Goal: Information Seeking & Learning: Check status

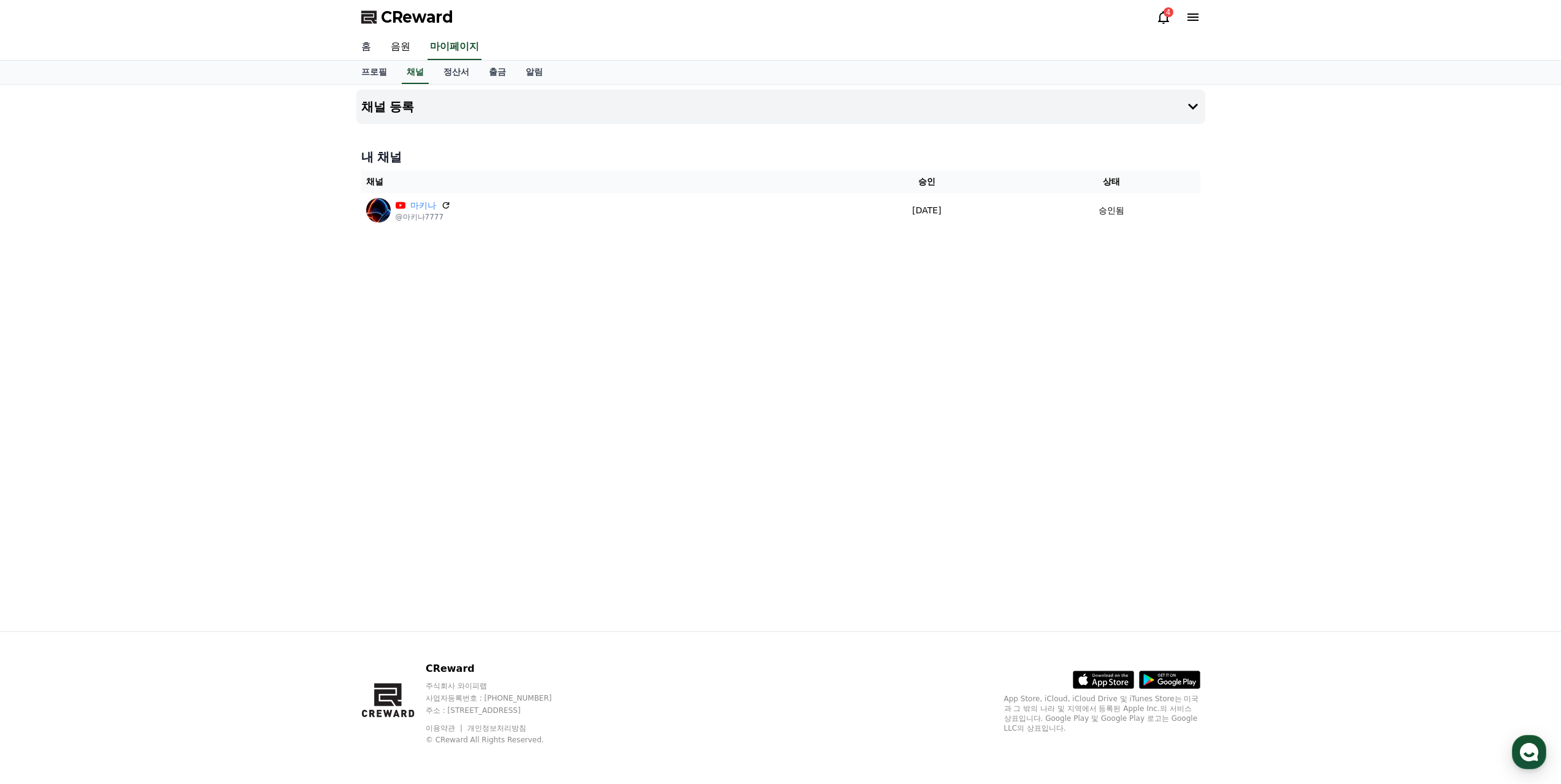
click at [369, 44] on link "홈" at bounding box center [366, 46] width 29 height 26
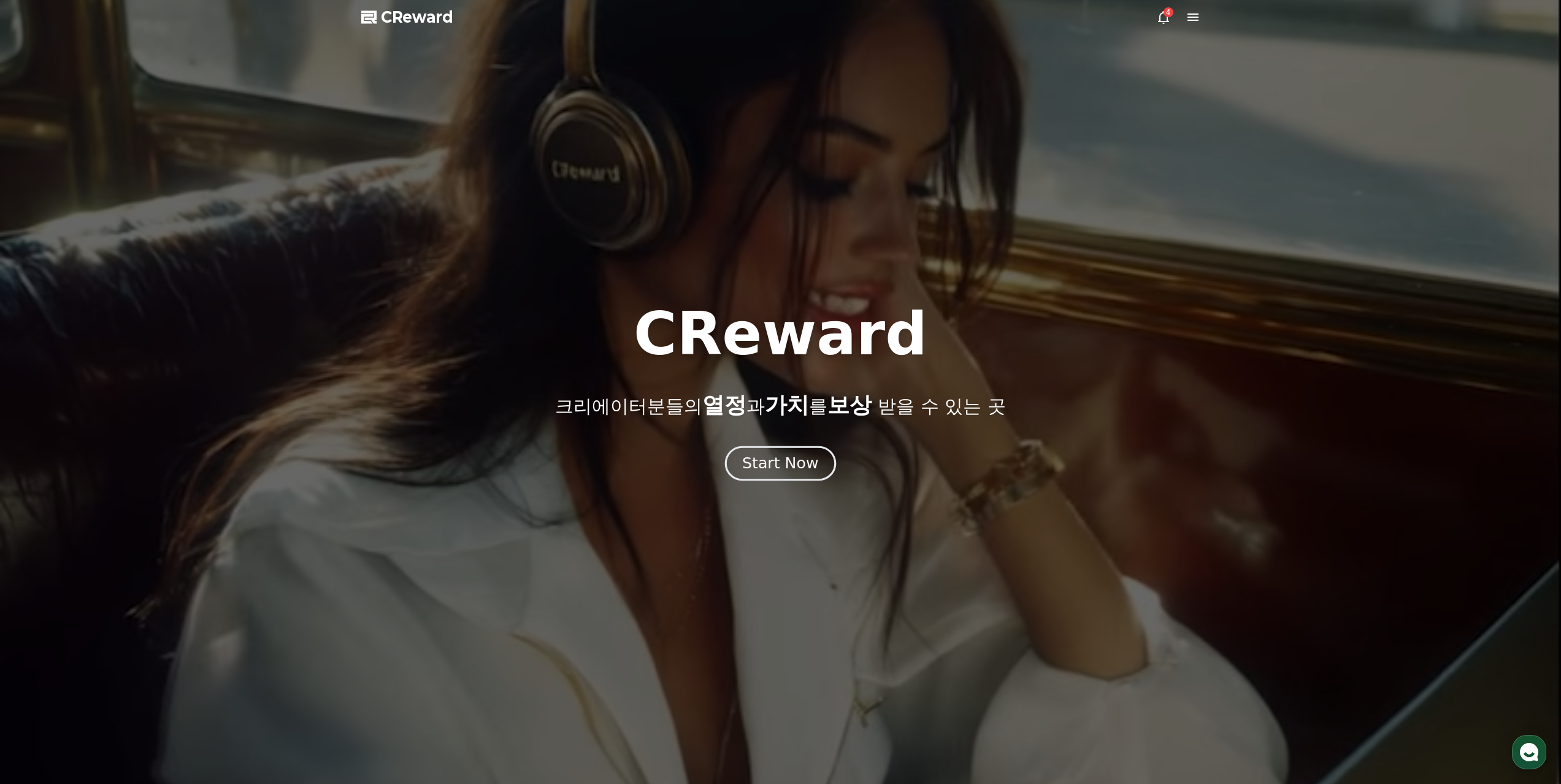
click at [779, 465] on div "Start Now" at bounding box center [780, 463] width 76 height 21
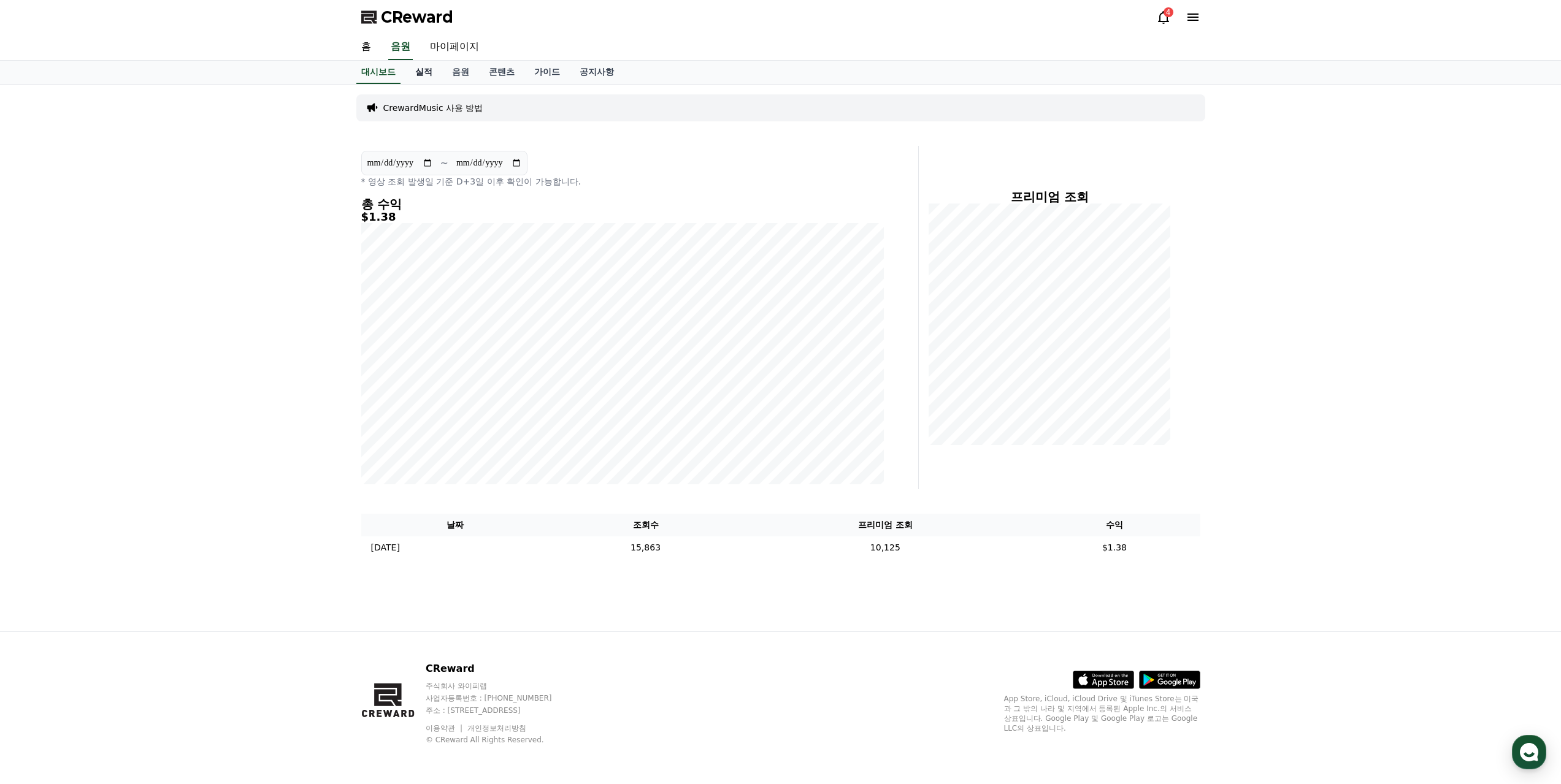
click at [424, 70] on link "실적" at bounding box center [424, 73] width 37 height 24
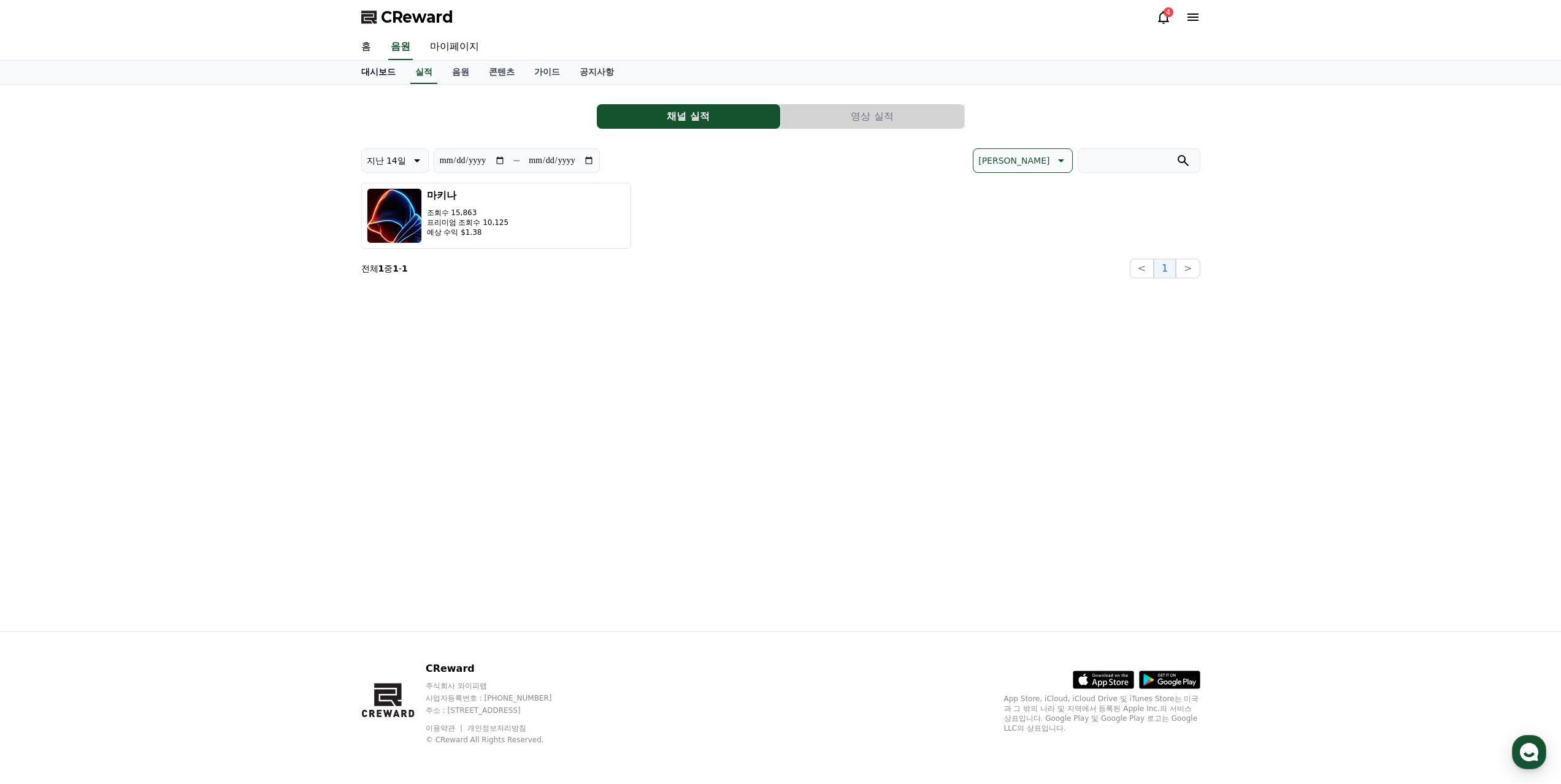
click at [384, 73] on link "대시보드" at bounding box center [378, 73] width 54 height 24
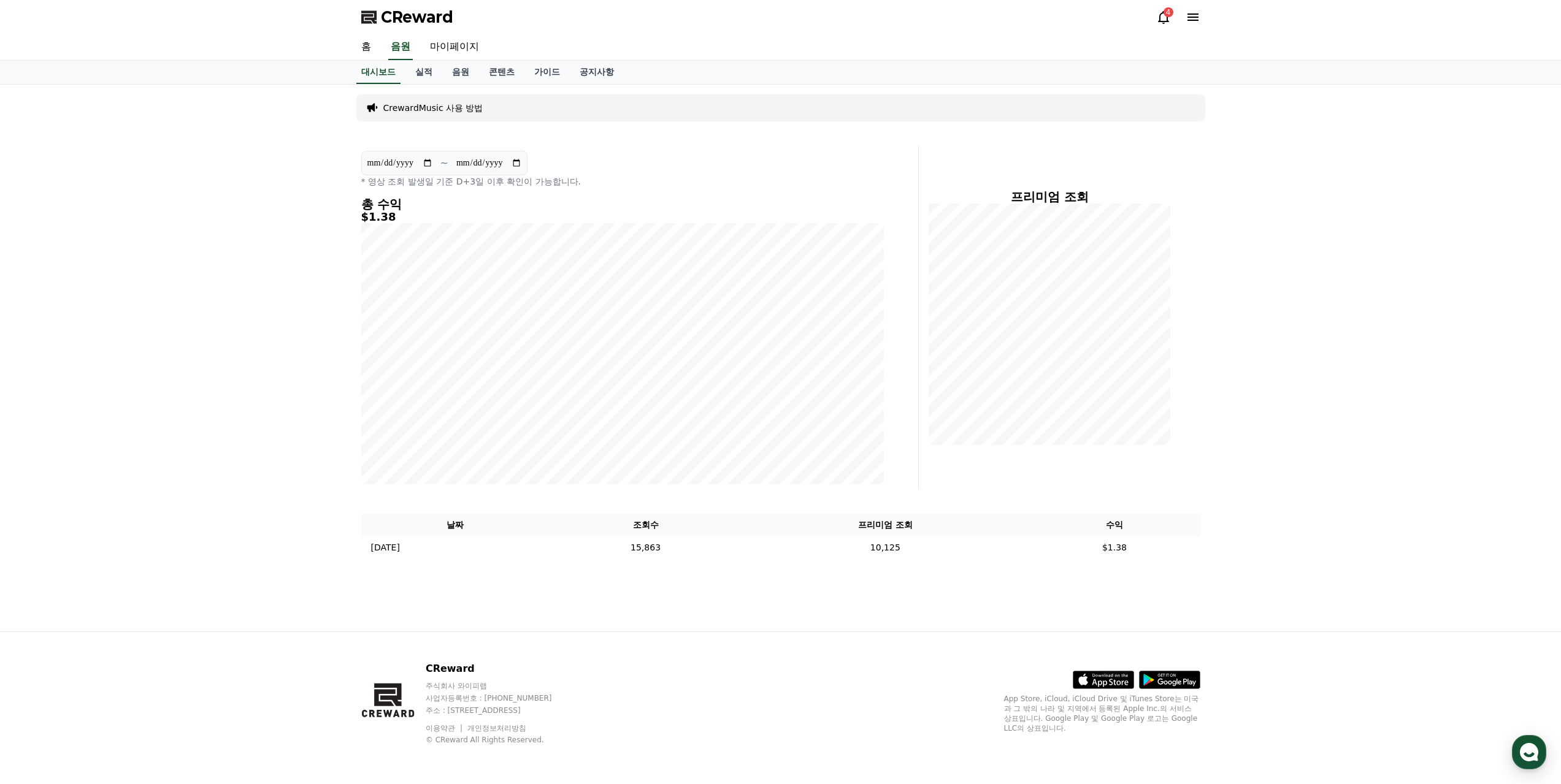
click at [1167, 16] on div "4" at bounding box center [1168, 12] width 10 height 10
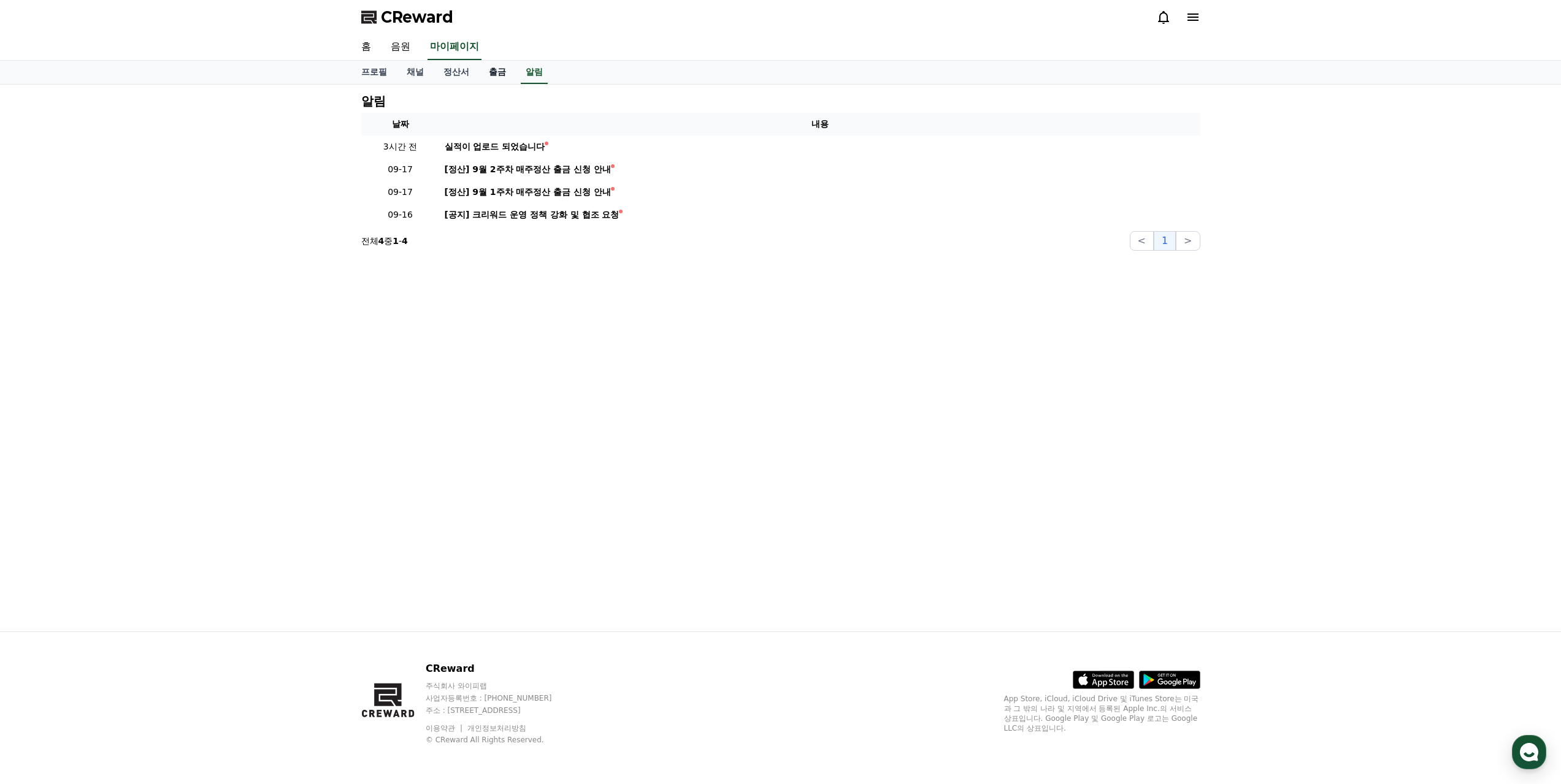
click at [495, 74] on link "출금" at bounding box center [498, 73] width 37 height 24
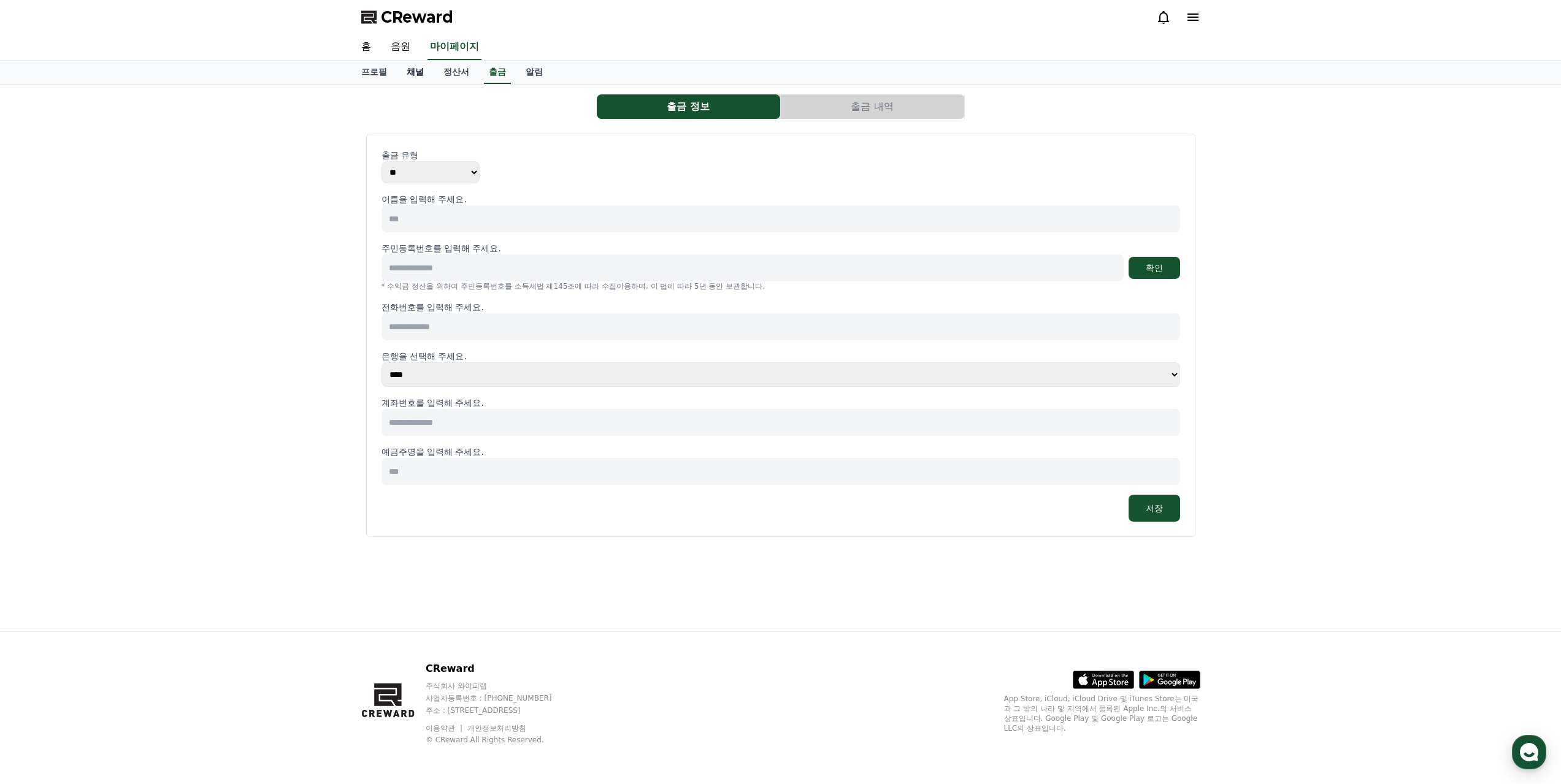
click at [420, 70] on link "채널" at bounding box center [415, 73] width 37 height 24
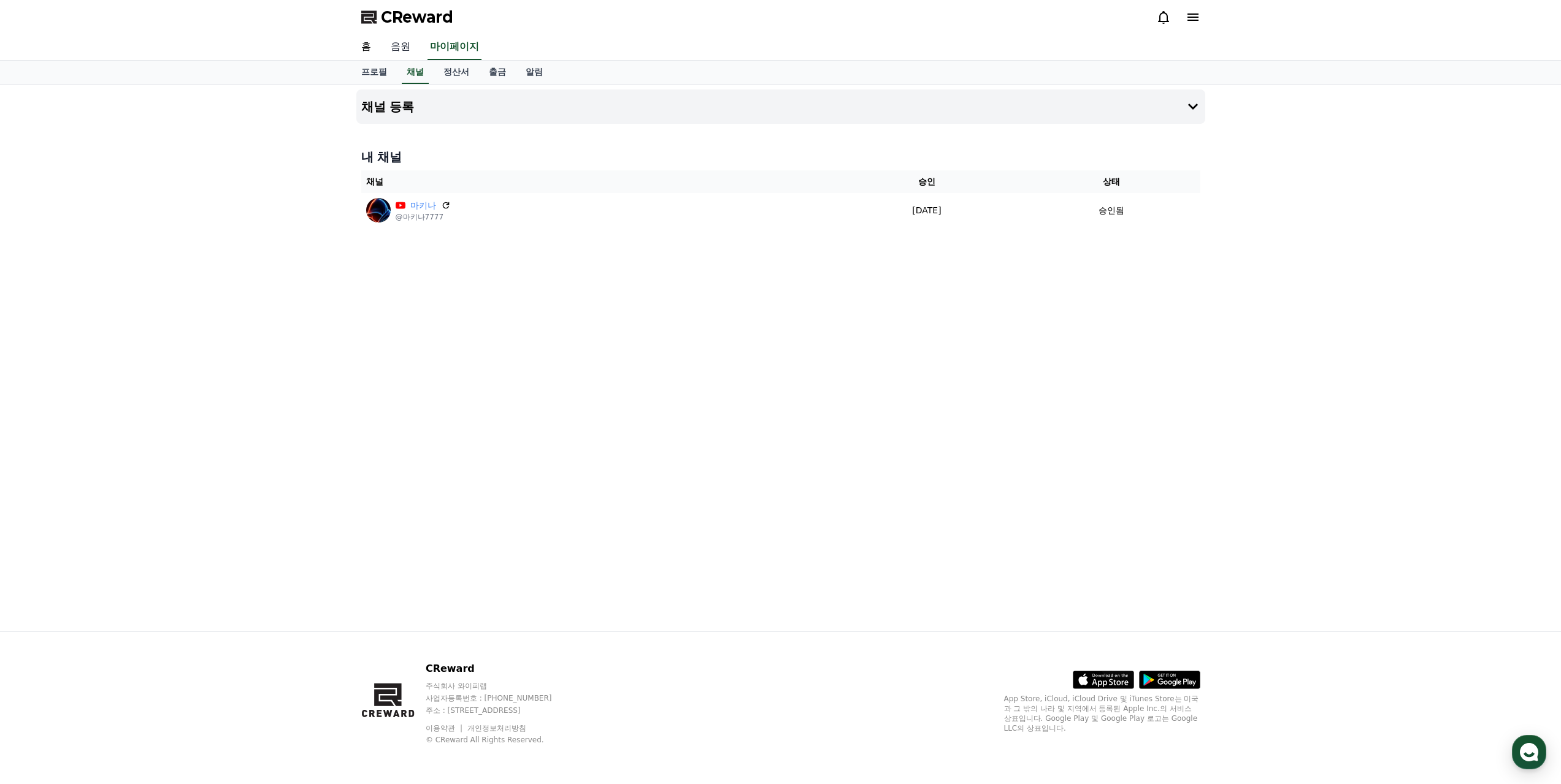
click at [402, 38] on link "음원" at bounding box center [401, 46] width 39 height 26
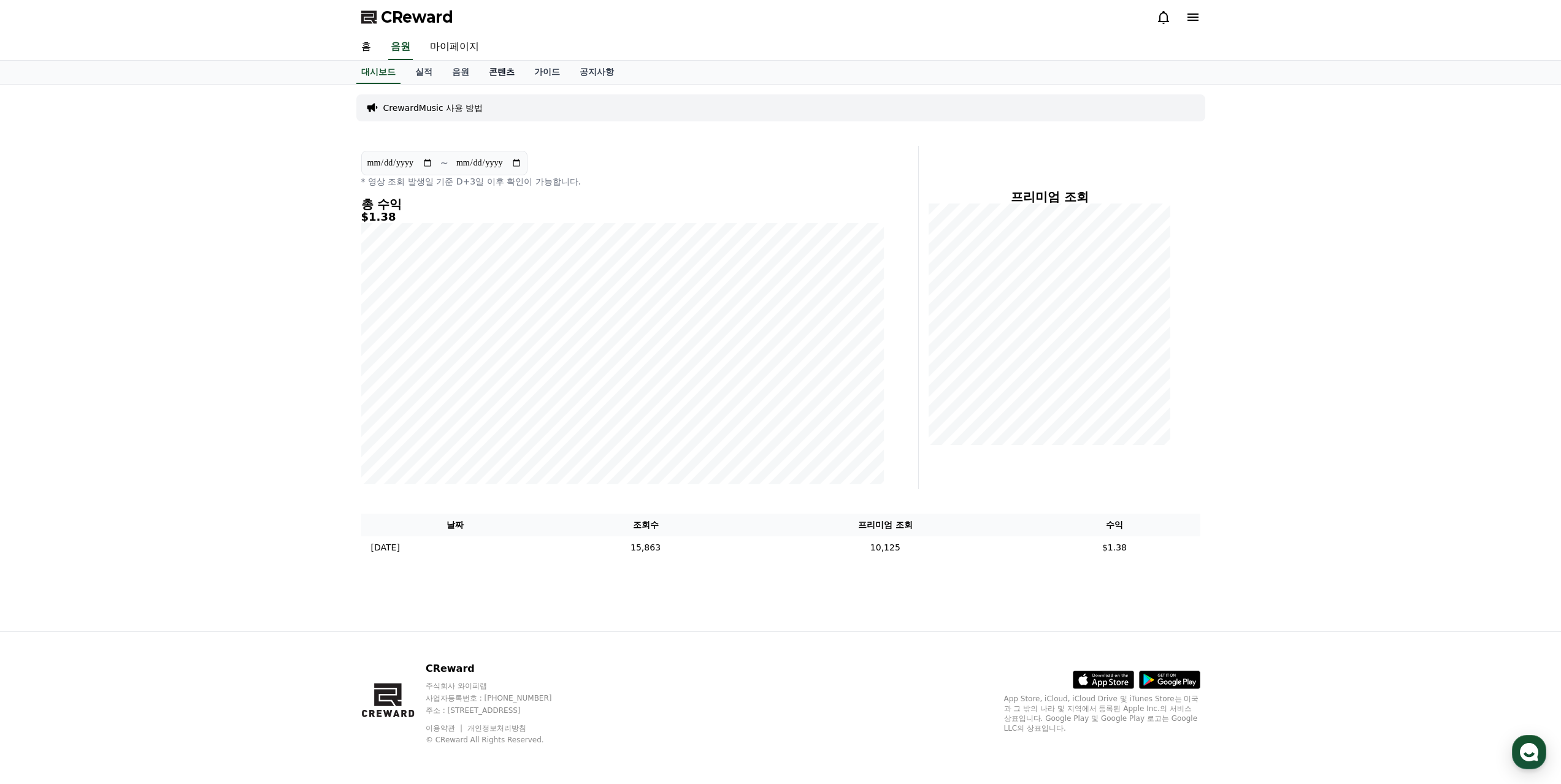
click at [506, 72] on link "콘텐츠" at bounding box center [502, 73] width 45 height 24
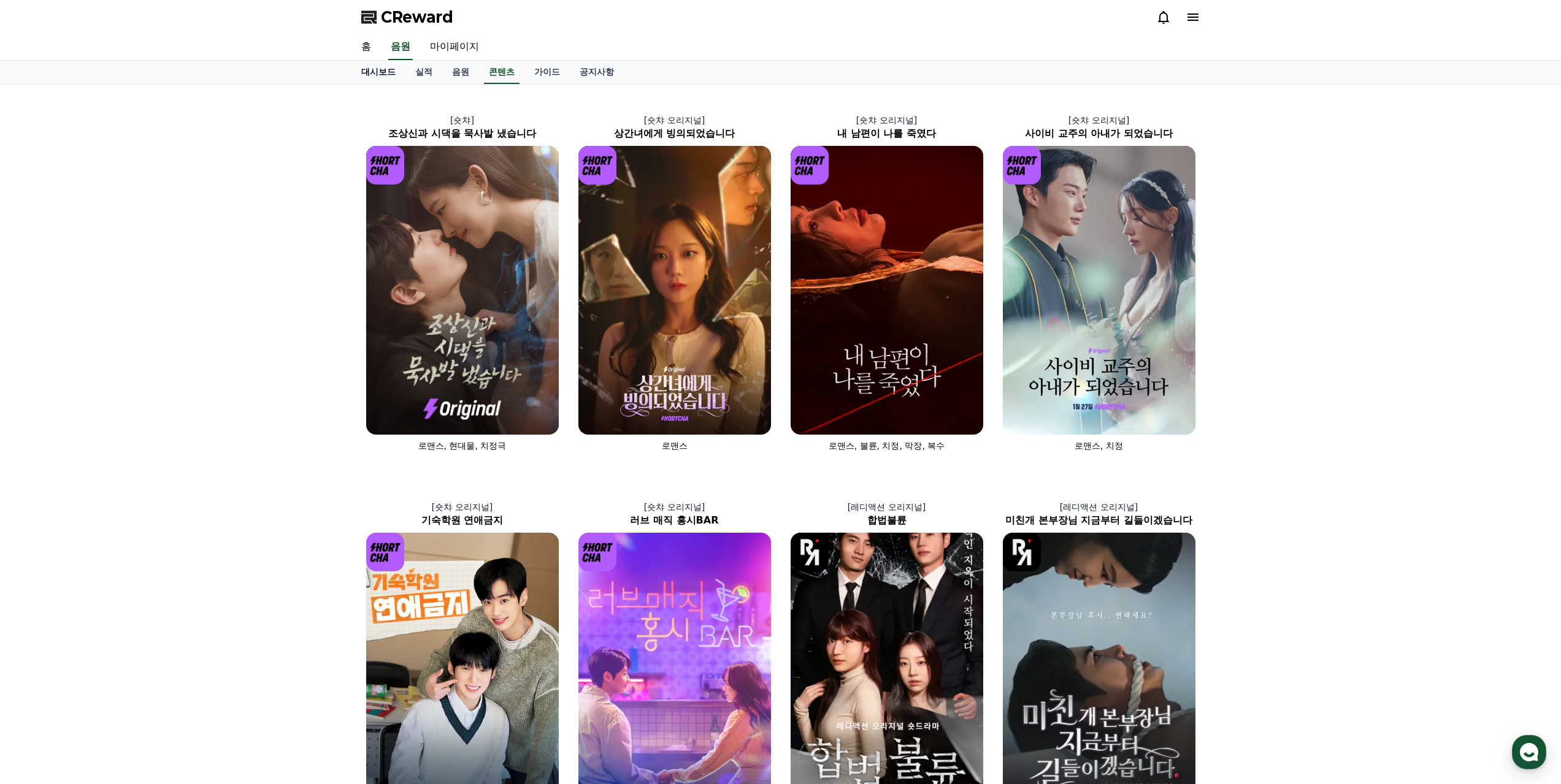
click at [382, 71] on link "대시보드" at bounding box center [378, 73] width 54 height 24
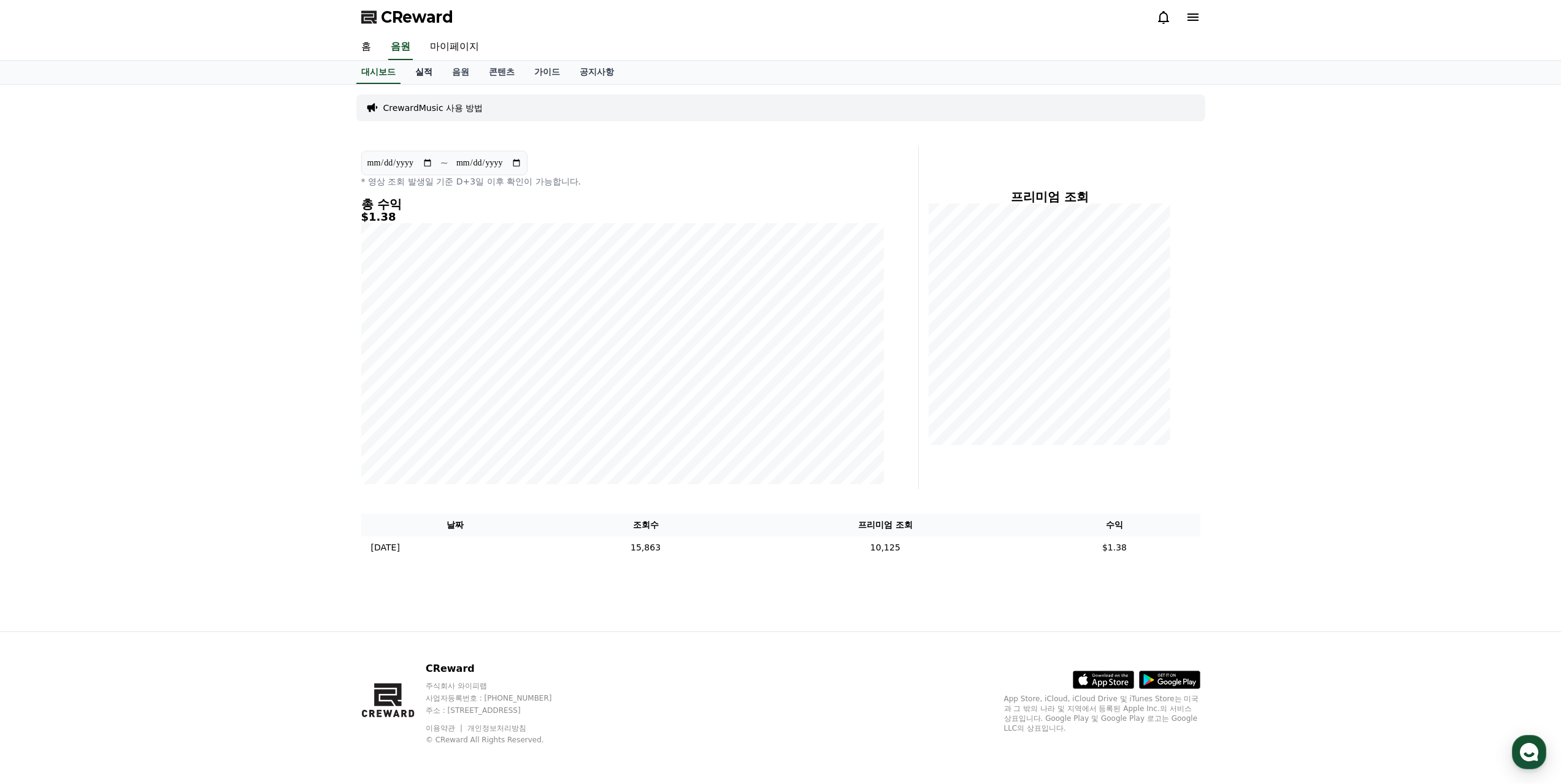
click at [422, 71] on link "실적" at bounding box center [424, 73] width 37 height 24
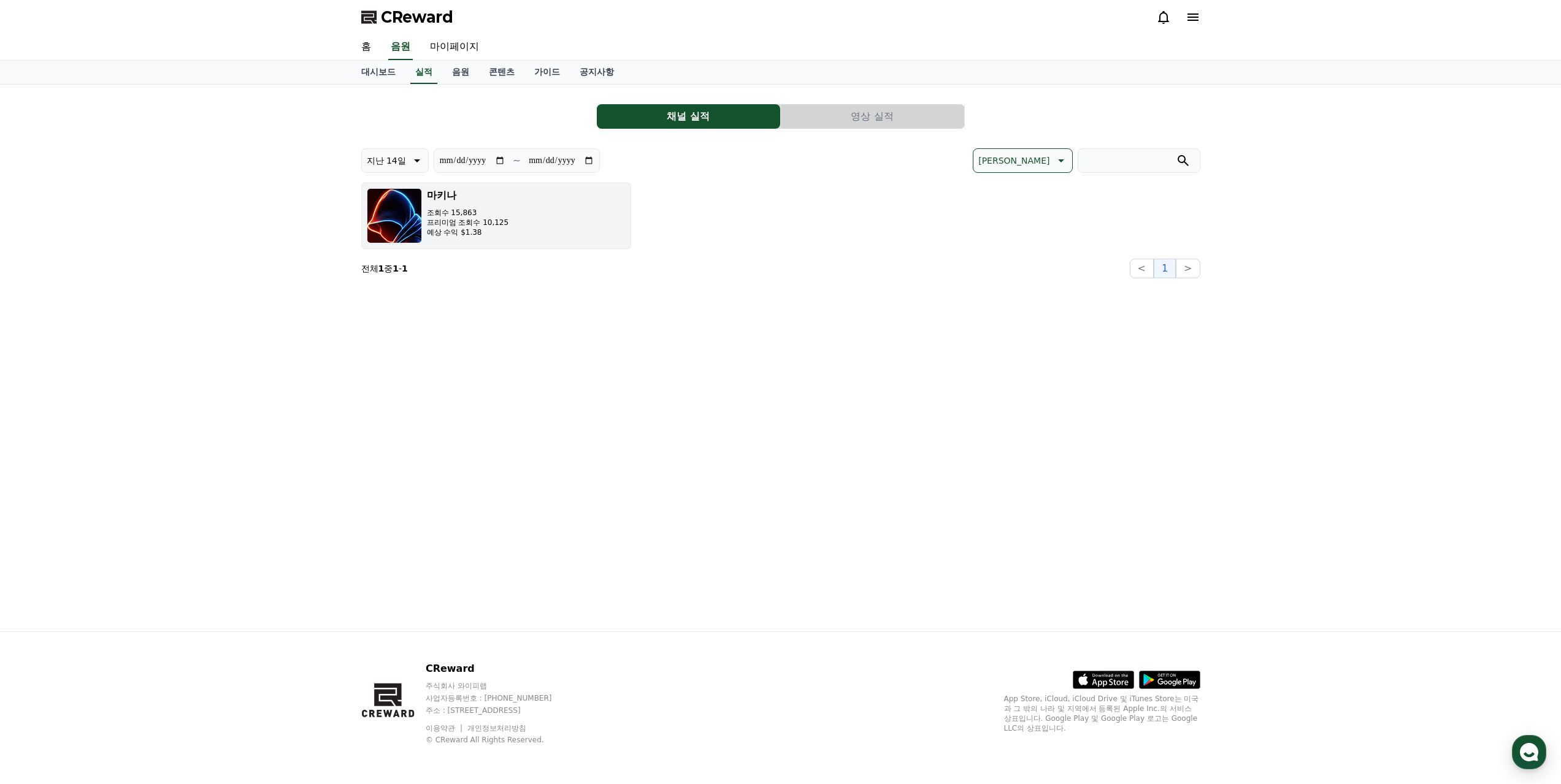
click at [489, 220] on p "프리미엄 조회수 10,125" at bounding box center [468, 223] width 83 height 10
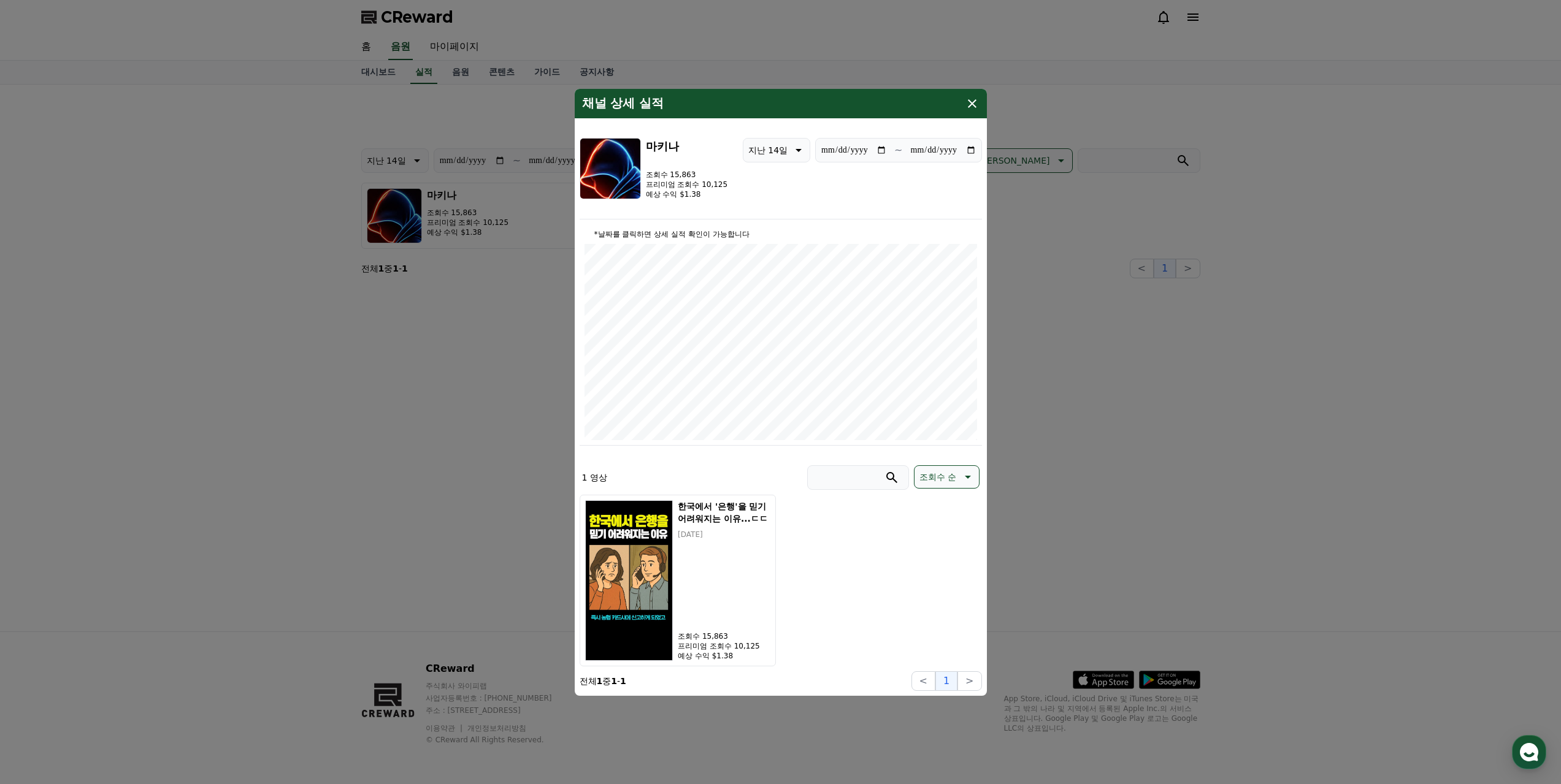
click at [975, 107] on icon "modal" at bounding box center [972, 103] width 9 height 9
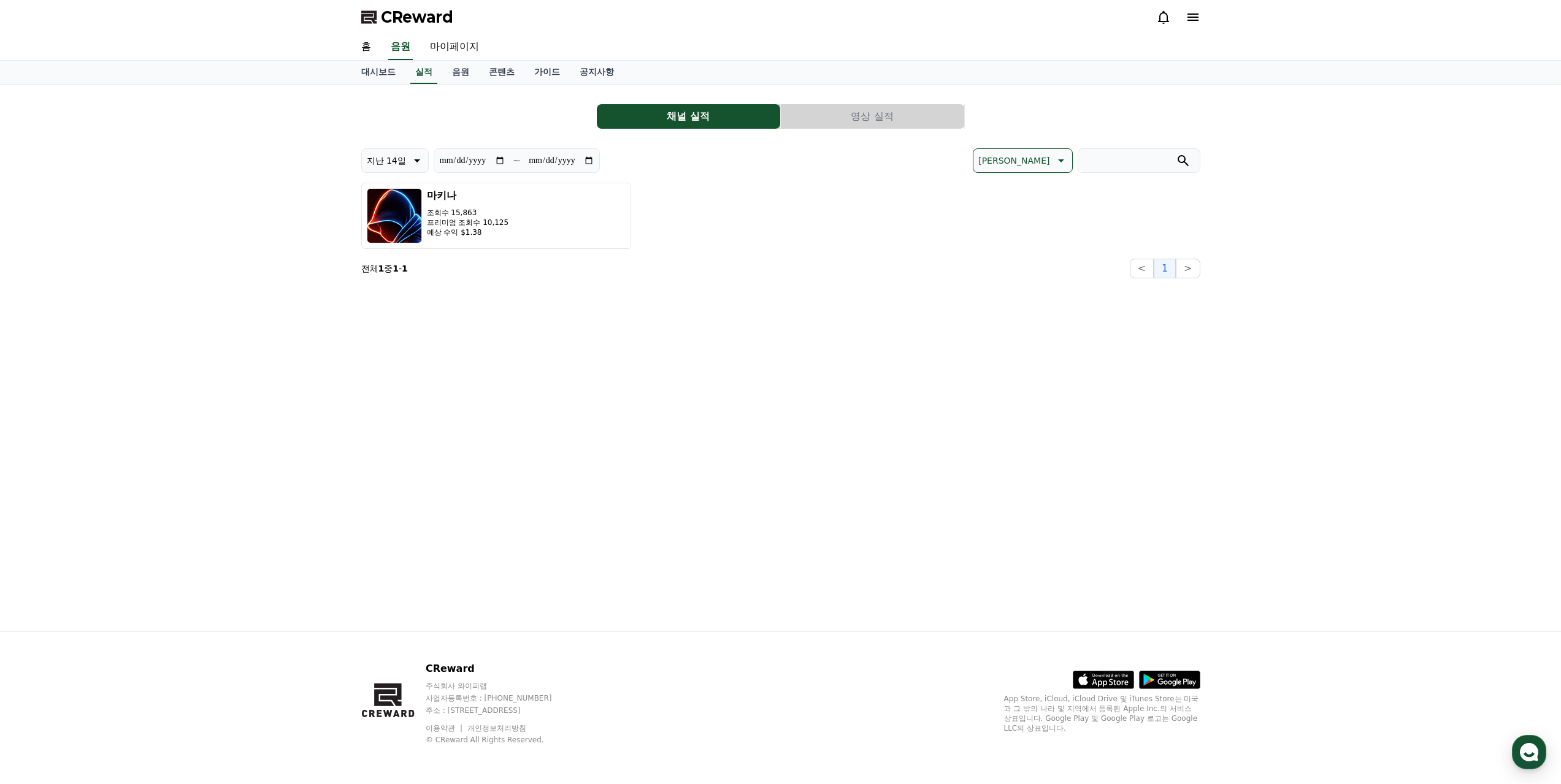
click at [898, 118] on button "영상 실적" at bounding box center [872, 116] width 183 height 24
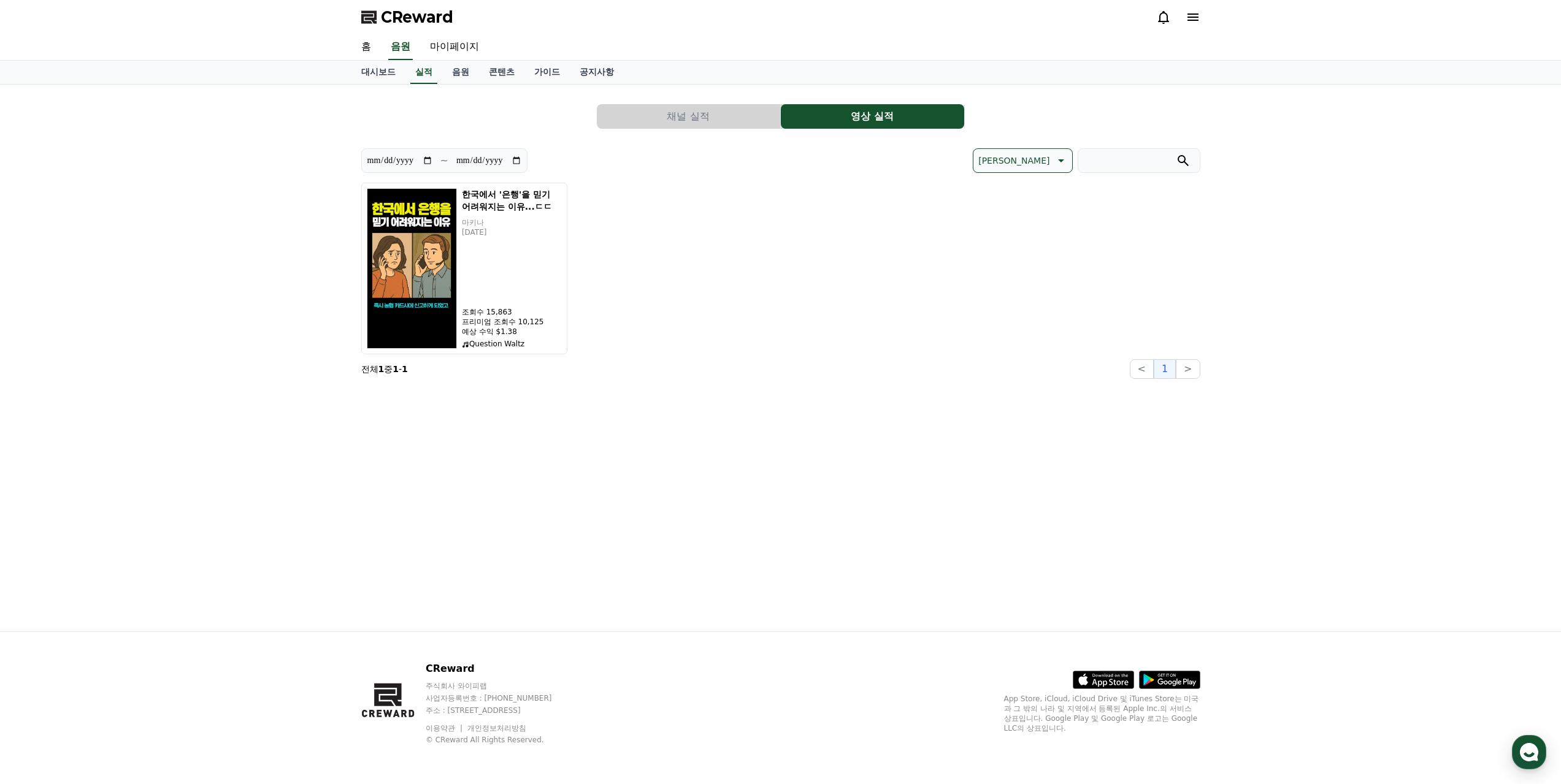
click at [1337, 281] on div "**********" at bounding box center [780, 357] width 1561 height 546
